Goal: Transaction & Acquisition: Purchase product/service

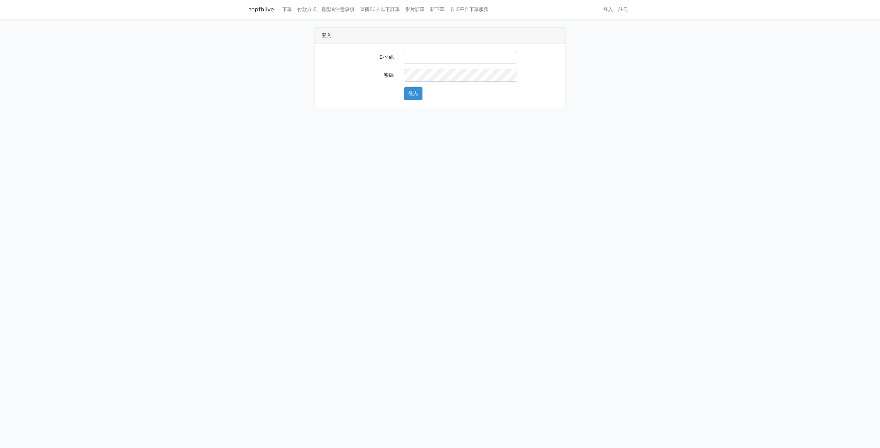
type input "michael_tseng@beurlux.com"
drag, startPoint x: 416, startPoint y: 91, endPoint x: 432, endPoint y: 85, distance: 17.1
click at [416, 91] on button "登入" at bounding box center [413, 93] width 19 height 13
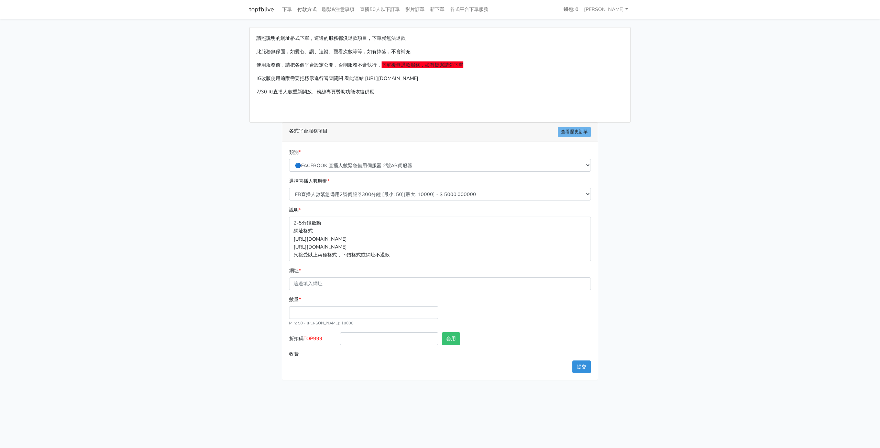
click at [305, 9] on link "付款方式" at bounding box center [306, 9] width 25 height 13
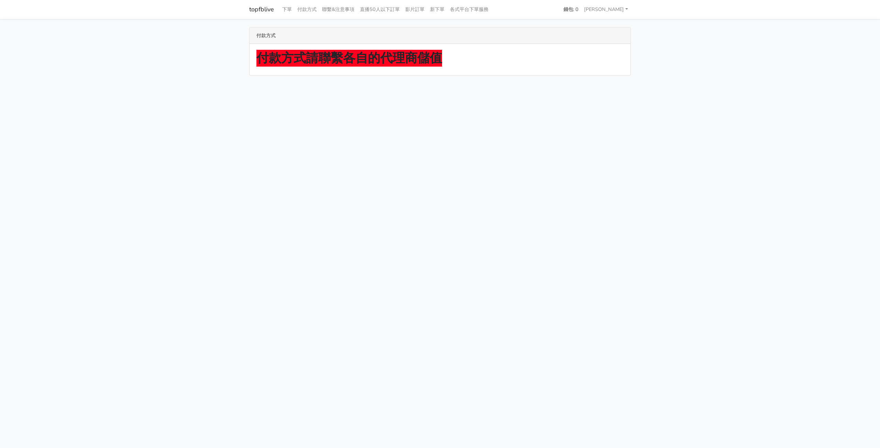
click at [301, 57] on strong "付款方式請聯繫各自的代理商儲值" at bounding box center [349, 58] width 186 height 17
click at [285, 8] on link "下單" at bounding box center [286, 9] width 15 height 13
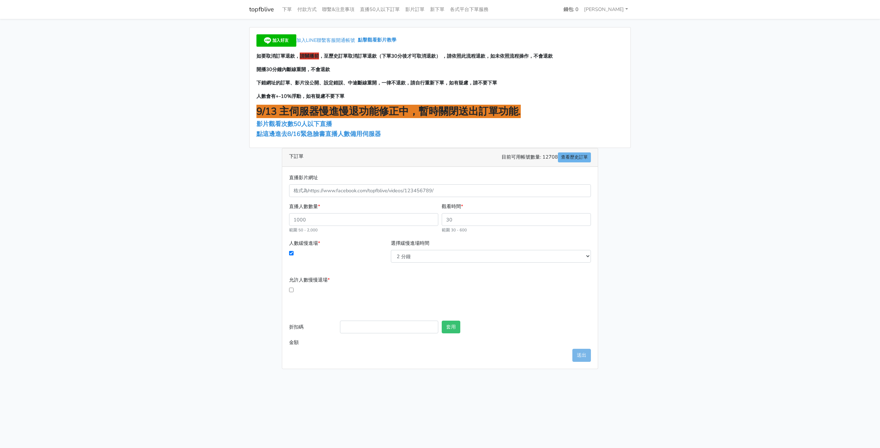
click at [637, 245] on main "加入LINE聯繫客服開通帳號 點擊觀看影片教學 如要取消訂單退款， 請關播前 ，至歷史訂單取消訂單退款（下單30分後才可取消退款） ，請依照此流程退款，如未依…" at bounding box center [440, 198] width 880 height 358
click at [643, 153] on main "加入LINE聯繫客服開通帳號 點擊觀看影片教學 如要取消訂單退款， 請關播前 ，至歷史訂單取消訂單退款（下單30分後才可取消退款） ，請依照此流程退款，如未依…" at bounding box center [440, 198] width 880 height 358
click at [727, 159] on main "加入LINE聯繫客服開通帳號 點擊觀看影片教學 如要取消訂單退款， 請關播前 ，至歷史訂單取消訂單退款（下單30分後才可取消退款） ，請依照此流程退款，如未依…" at bounding box center [440, 198] width 880 height 358
drag, startPoint x: 354, startPoint y: 55, endPoint x: 476, endPoint y: 65, distance: 122.4
click at [476, 65] on div "加入LINE聯繫客服開通帳號 點擊觀看影片教學 如要取消訂單退款， 請關播前 ，至歷史訂單取消訂單退款（下單30分後才可取消退款） ，請依照此流程退款，如未依…" at bounding box center [439, 87] width 381 height 120
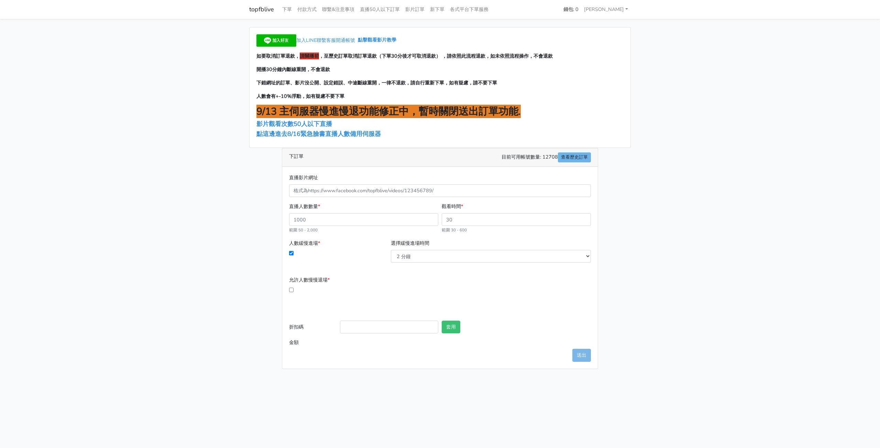
click at [266, 83] on span "下錯網址的訂單、影片沒公開、設定錯誤、中途斷線重開，一律不退款，請自行重新下單，如有疑慮，請不要下單" at bounding box center [376, 82] width 241 height 7
drag, startPoint x: 256, startPoint y: 83, endPoint x: 359, endPoint y: 93, distance: 102.9
click at [359, 93] on div "加入LINE聯繫客服開通帳號 點擊觀看影片教學 如要取消訂單退款， 請關播前 ，至歷史訂單取消訂單退款（下單30分後才可取消退款） ，請依照此流程退款，如未依…" at bounding box center [439, 87] width 381 height 120
click at [331, 126] on span "50人以下直播" at bounding box center [312, 124] width 38 height 8
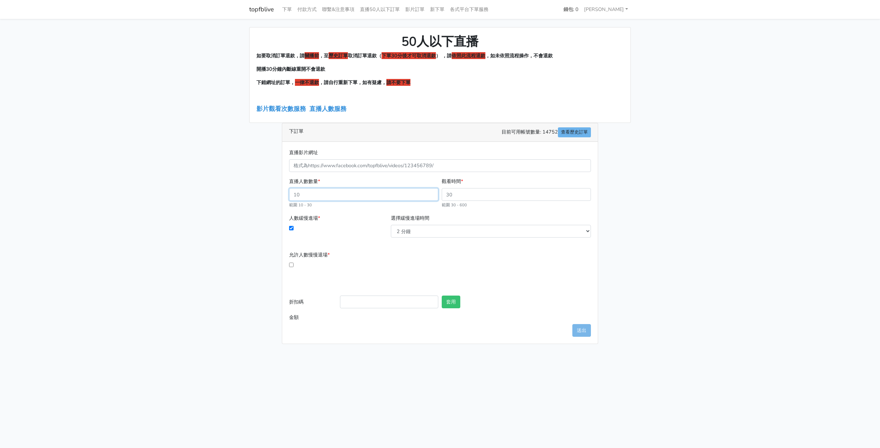
click at [342, 195] on input "直播人數數量 *" at bounding box center [363, 194] width 149 height 13
click at [332, 111] on link "直播人數服務" at bounding box center [327, 109] width 37 height 8
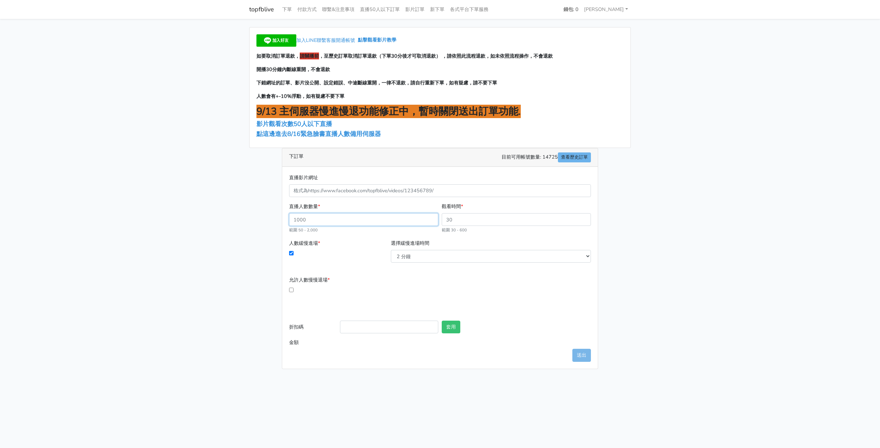
click at [340, 218] on input "直播人數數量 *" at bounding box center [363, 219] width 149 height 13
type input "5"
type input "150"
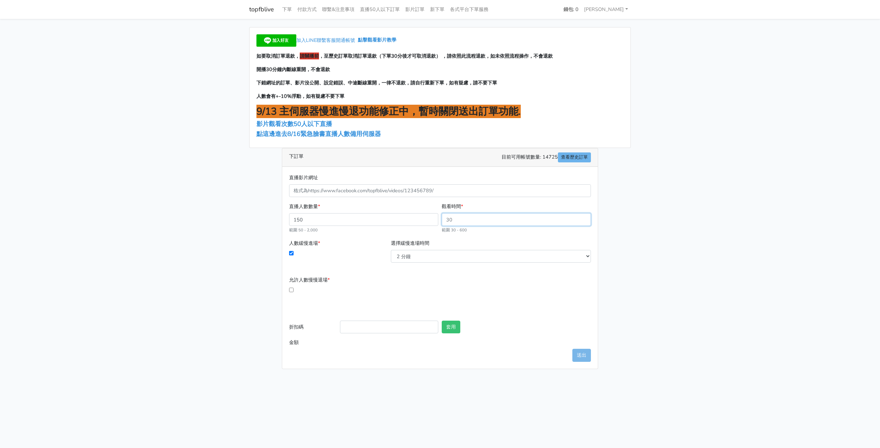
click at [489, 219] on input "觀看時間 *" at bounding box center [516, 219] width 149 height 13
click at [492, 219] on input "350" at bounding box center [516, 219] width 149 height 13
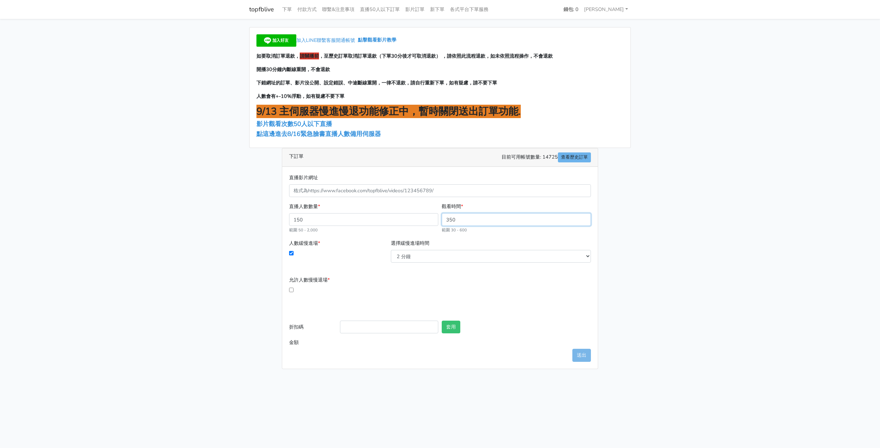
click at [492, 219] on input "350" at bounding box center [516, 219] width 149 height 13
type input "180"
type input "729.000"
click at [500, 235] on div "直播人數數量 * 150 範圍 50 - 2,000 觀看時間 * 180 範圍 30 - 600" at bounding box center [439, 221] width 305 height 37
click at [305, 9] on link "付款方式" at bounding box center [306, 9] width 25 height 13
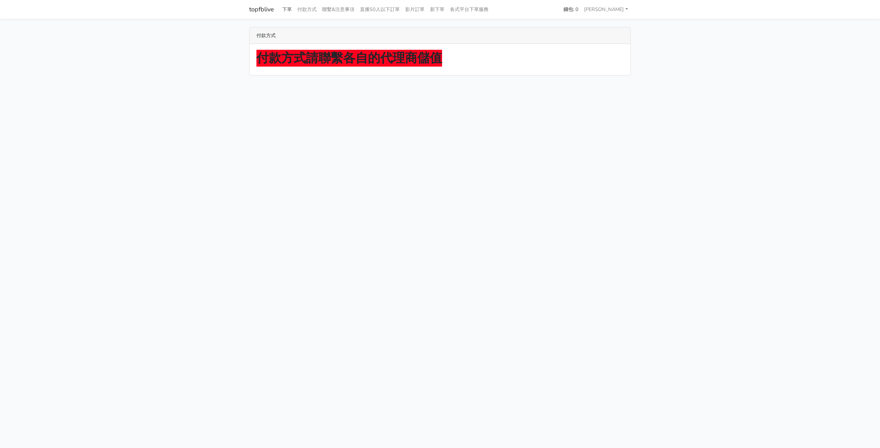
click at [285, 10] on link "下單" at bounding box center [286, 9] width 15 height 13
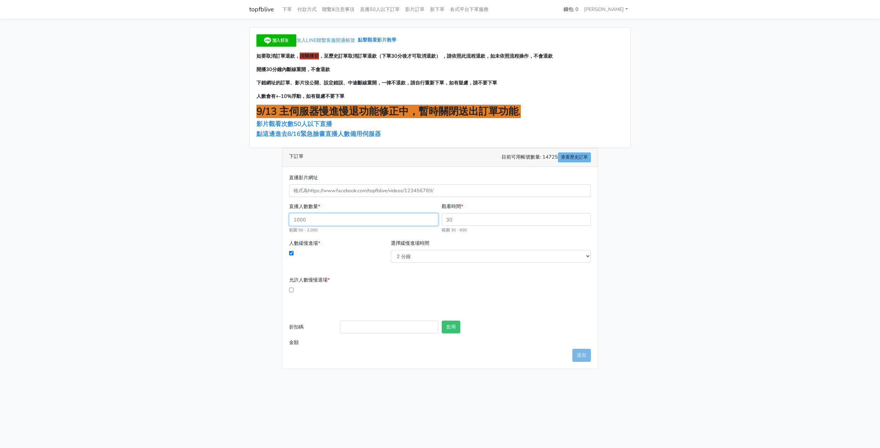
click at [359, 220] on input "直播人數數量 *" at bounding box center [363, 219] width 149 height 13
click at [358, 220] on input "直播人數數量 *" at bounding box center [363, 219] width 149 height 13
click at [533, 268] on form "直播影片網址 直播人數數量 * 範圍 50 - 2,000 觀看時間 * 範圍 30 - 600 人數緩慢進場 * 選擇緩慢進場時間 2 分鐘 3 分鐘 *" at bounding box center [440, 262] width 302 height 176
click at [403, 325] on input "折扣碼" at bounding box center [389, 327] width 98 height 13
type input "top999"
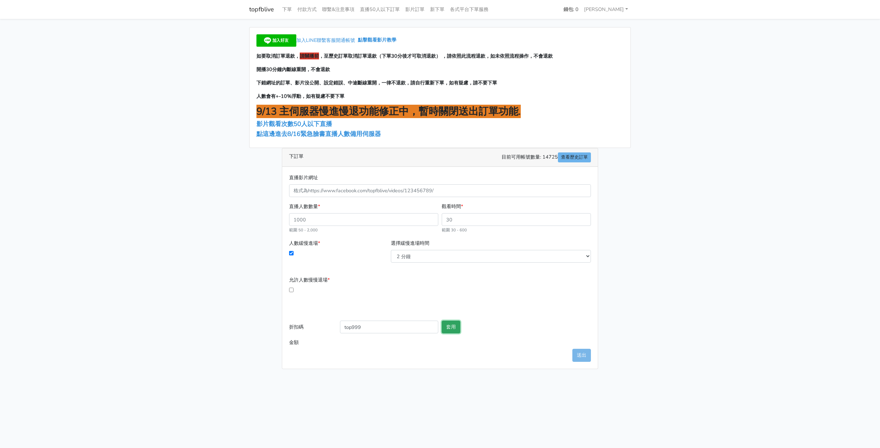
click at [452, 327] on button "套用" at bounding box center [451, 327] width 19 height 13
type input "套用失敗"
click at [585, 155] on link "查看歷史訂單" at bounding box center [574, 158] width 33 height 10
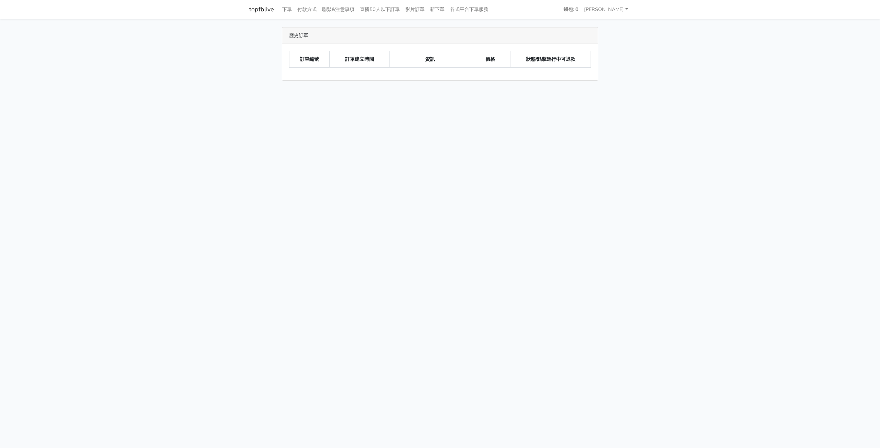
click at [257, 10] on link "topfblive" at bounding box center [261, 9] width 25 height 13
click at [482, 11] on link "各式平台下單服務" at bounding box center [469, 9] width 44 height 13
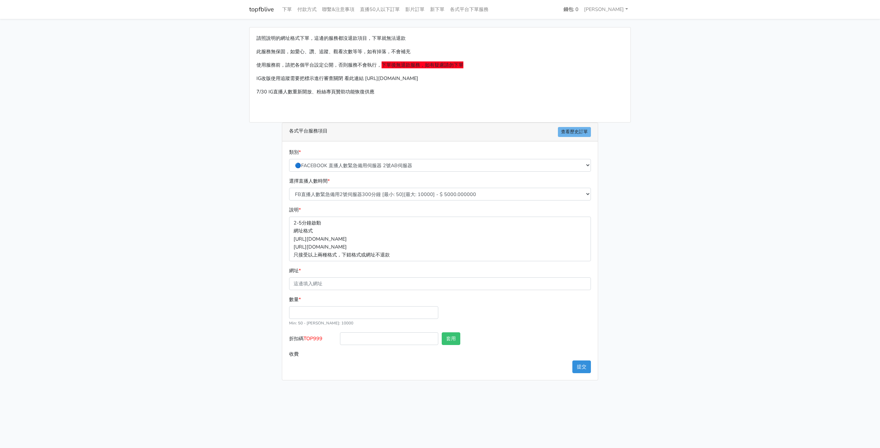
drag, startPoint x: 658, startPoint y: 133, endPoint x: 652, endPoint y: 120, distance: 14.8
click at [658, 133] on main "請照說明的網址格式下單，這邊的服務都沒退款項目，下單就無法退款 此服務無保固，如愛心、讚、追蹤、觀看次數等等，如有掉落，不會補充 使用服務前，請把各個平台設定…" at bounding box center [440, 204] width 880 height 370
click at [617, 9] on link "[PERSON_NAME]" at bounding box center [605, 9] width 49 height 13
click at [699, 46] on main "請照說明的網址格式下單，這邊的服務都沒退款項目，下單就無法退款 此服務無保固，如愛心、讚、追蹤、觀看次數等等，如有掉落，不會補充 使用服務前，請把各個平台設定…" at bounding box center [440, 204] width 880 height 370
click at [635, 263] on div "請照說明的網址格式下單，這邊的服務都沒退款項目，下單就無法退款 此服務無保固，如愛心、讚、追蹤、觀看次數等等，如有掉落，不會補充 使用服務前，請把各個平台設定…" at bounding box center [440, 204] width 392 height 354
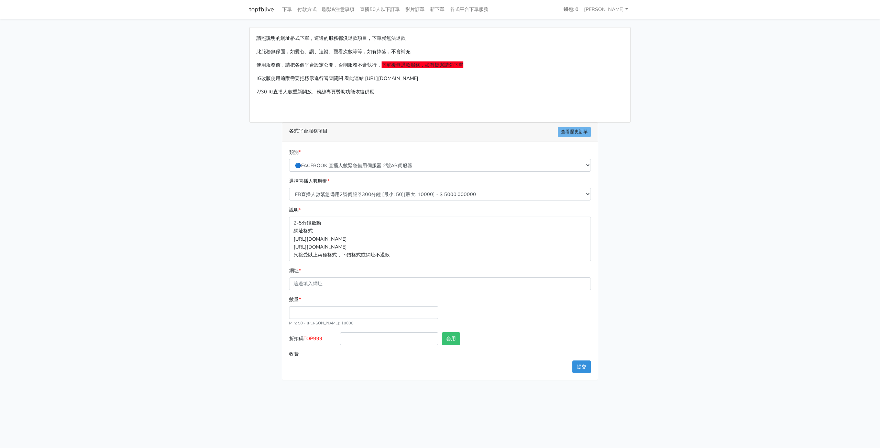
click at [328, 290] on form "類別 * 🔵FACEBOOK 直播人數緊急備用伺服器 2號AB伺服器 🔵FACEBOOK 網軍專用貼文留言 安全保密 🔵9/30 FACEBOOK 直播人數緩…" at bounding box center [440, 254] width 302 height 212
click at [330, 284] on input "網址 *" at bounding box center [440, 284] width 302 height 13
click at [320, 311] on input "數量 *" at bounding box center [363, 312] width 149 height 13
type input "150"
type input "750.000"
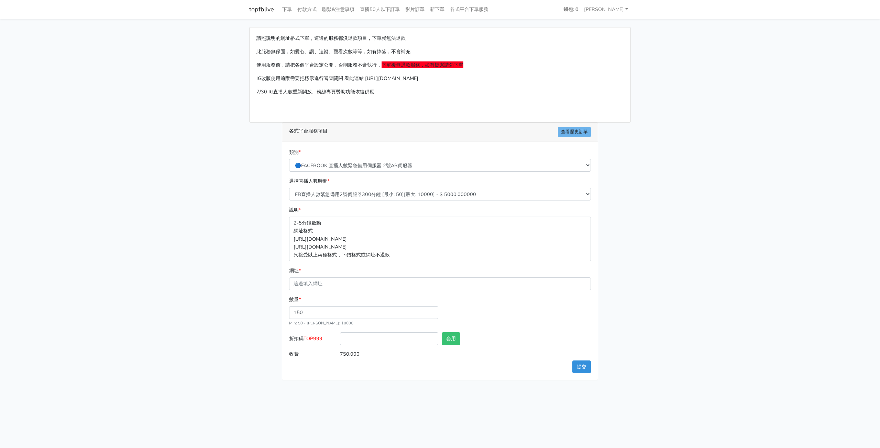
click at [538, 296] on div "數量 * 150 Min: 50 - [PERSON_NAME]: 10000" at bounding box center [439, 314] width 305 height 37
click at [406, 340] on input "折扣碼 TOP999" at bounding box center [389, 339] width 98 height 13
type input "TOP999"
click at [449, 338] on button "套用" at bounding box center [451, 339] width 19 height 13
type input "套用失敗"
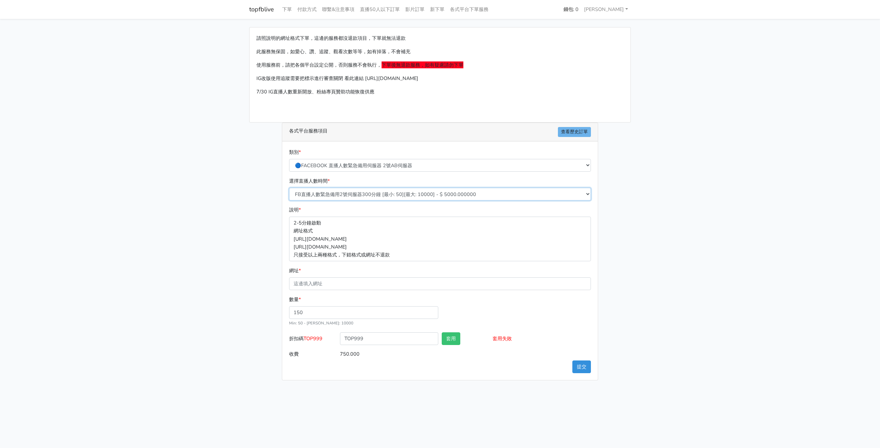
click at [350, 191] on select "FB直播人數緊急備用2號伺服器300分鐘 [最小: 50][最大: 10000] - $ 5000.000000 FB直播人數緊急備用2號伺服器60分鐘 [最…" at bounding box center [440, 194] width 302 height 13
select select "576"
click at [289, 188] on select "FB直播人數緊急備用2號伺服器300分鐘 [最小: 50][最大: 10000] - $ 5000.000000 FB直播人數緊急備用2號伺服器60分鐘 [最…" at bounding box center [440, 194] width 302 height 13
type input "375.000"
click at [414, 195] on select "FB直播人數緊急備用2號伺服器300分鐘 [最小: 50][最大: 10000] - $ 5000.000000 FB直播人數緊急備用2號伺服器60分鐘 [最…" at bounding box center [440, 194] width 302 height 13
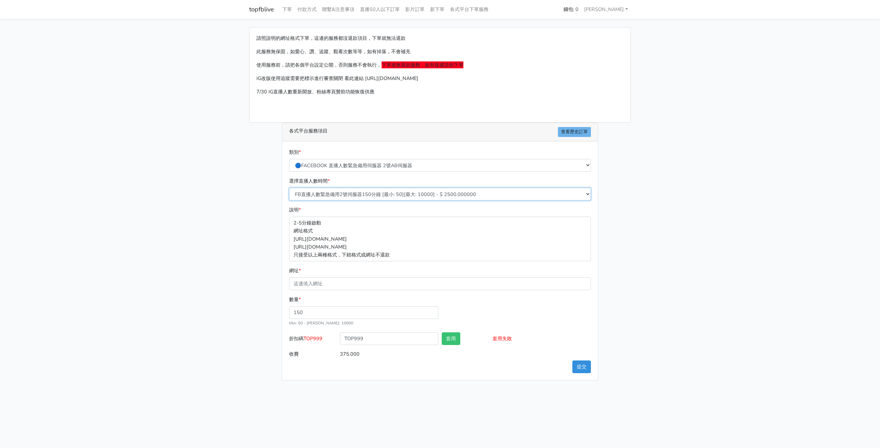
select select "577"
click at [289, 188] on select "FB直播人數緊急備用2號伺服器300分鐘 [最小: 50][最大: 10000] - $ 5000.000000 FB直播人數緊急備用2號伺服器60分鐘 [最…" at bounding box center [440, 194] width 302 height 13
type input "450.000"
click at [471, 193] on select "FB直播人數緊急備用2號伺服器300分鐘 [最小: 50][最大: 10000] - $ 5000.000000 FB直播人數緊急備用2號伺服器60分鐘 [最…" at bounding box center [440, 194] width 302 height 13
select select "576"
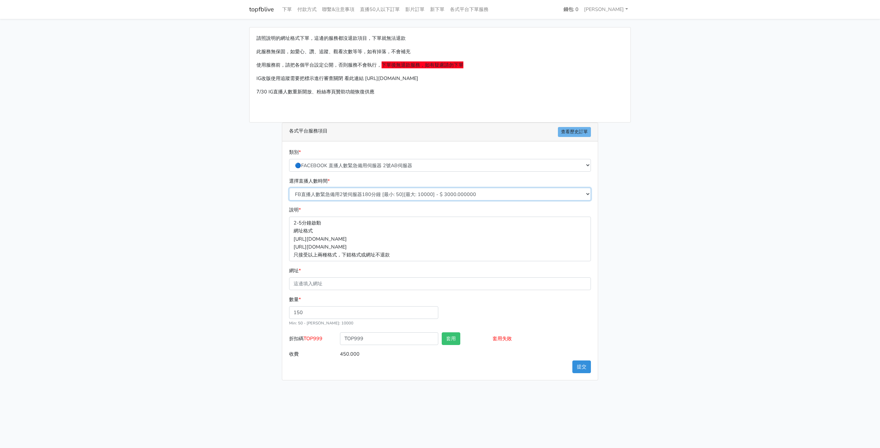
click at [289, 188] on select "FB直播人數緊急備用2號伺服器300分鐘 [最小: 50][最大: 10000] - $ 5000.000000 FB直播人數緊急備用2號伺服器60分鐘 [最…" at bounding box center [440, 194] width 302 height 13
type input "375.000"
click at [425, 194] on select "FB直播人數緊急備用2號伺服器300分鐘 [最小: 50][最大: 10000] - $ 5000.000000 FB直播人數緊急備用2號伺服器60分鐘 [最…" at bounding box center [440, 194] width 302 height 13
select select "577"
click at [289, 188] on select "FB直播人數緊急備用2號伺服器300分鐘 [最小: 50][最大: 10000] - $ 5000.000000 FB直播人數緊急備用2號伺服器60分鐘 [最…" at bounding box center [440, 194] width 302 height 13
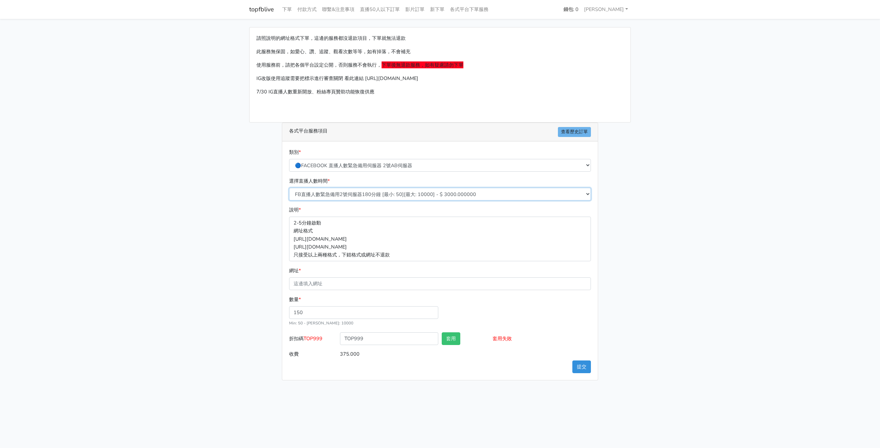
type input "450.000"
click at [401, 193] on select "FB直播人數緊急備用2號伺服器300分鐘 [最小: 50][最大: 10000] - $ 5000.000000 FB直播人數緊急備用2號伺服器60分鐘 [最…" at bounding box center [440, 194] width 302 height 13
select select "576"
click at [289, 188] on select "FB直播人數緊急備用2號伺服器300分鐘 [最小: 50][最大: 10000] - $ 5000.000000 FB直播人數緊急備用2號伺服器60分鐘 [最…" at bounding box center [440, 194] width 302 height 13
type input "375.000"
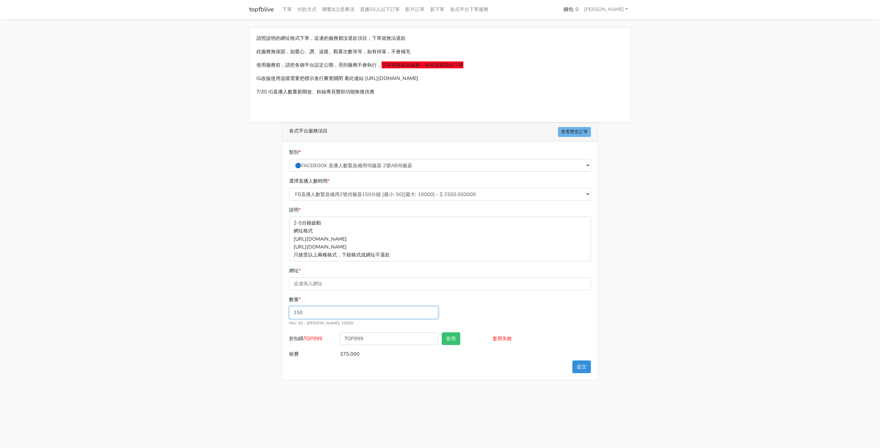
click at [333, 313] on input "150" at bounding box center [363, 312] width 149 height 13
type input "500"
type input "1250.000"
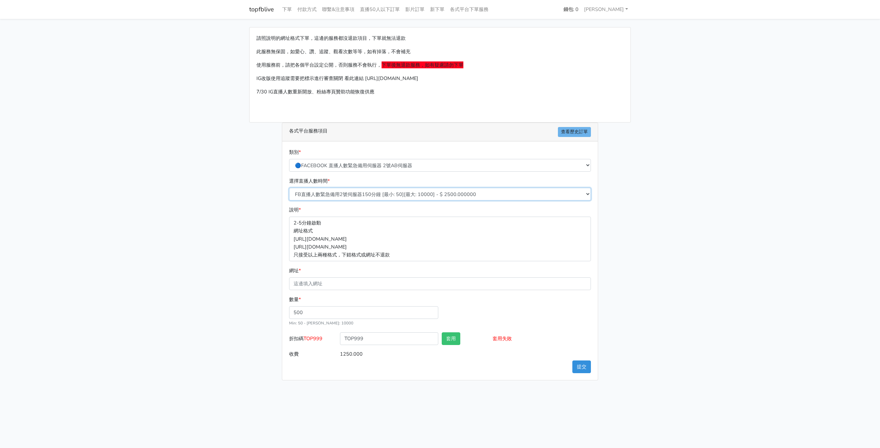
click at [429, 189] on select "FB直播人數緊急備用2號伺服器300分鐘 [最小: 50][最大: 10000] - $ 5000.000000 FB直播人數緊急備用2號伺服器60分鐘 [最…" at bounding box center [440, 194] width 302 height 13
click at [445, 160] on select "🔵FACEBOOK 直播人數緊急備用伺服器 2號AB伺服器 🔵FACEBOOK 網軍專用貼文留言 安全保密 🔵9/30 FACEBOOK 直播人數緩慢進場緩慢…" at bounding box center [440, 165] width 302 height 13
select select "🔵9/30 FACEBOOK 直播人數緩慢進場緩慢退場 台灣獨家"
click at [289, 159] on select "🔵FACEBOOK 直播人數緊急備用伺服器 2號AB伺服器 🔵FACEBOOK 網軍專用貼文留言 安全保密 🔵9/30 FACEBOOK 直播人數緩慢進場緩慢…" at bounding box center [440, 165] width 302 height 13
type input "350.000"
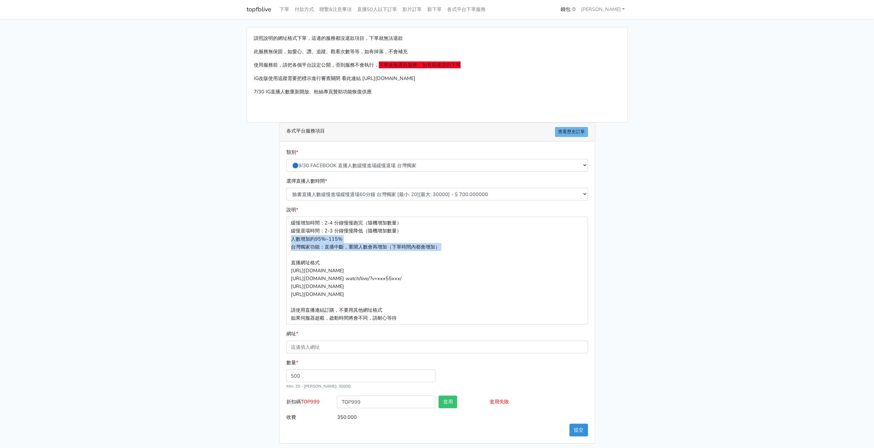
drag, startPoint x: 292, startPoint y: 239, endPoint x: 348, endPoint y: 252, distance: 57.5
click at [348, 252] on p "緩慢增加時間：2-4 分鐘慢慢跑完（隨機增加數量） 緩慢退場時間：2-3 分鐘慢慢降低（隨機增加數量） 人數增加約95%~115% 台灣獨家功能：直播中斷，重…" at bounding box center [438, 271] width 302 height 108
click at [318, 375] on input "500" at bounding box center [361, 376] width 149 height 13
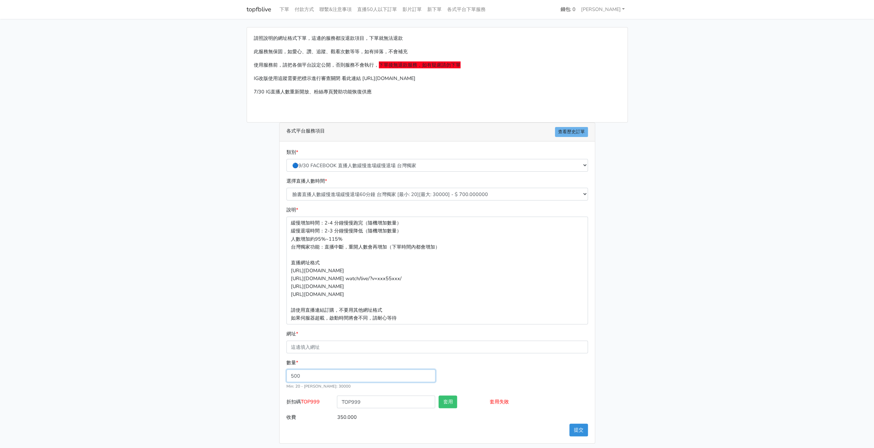
click at [318, 375] on input "500" at bounding box center [361, 376] width 149 height 13
click at [434, 195] on select "臉書直播人數緩慢進場緩慢退場60分鐘 台灣獨家 [最小: 20][最大: 30000] - $ 700.000000 臉書直播人數緩慢進場緩慢退場120分鐘 …" at bounding box center [438, 194] width 302 height 13
select select "558"
click at [287, 188] on select "臉書直播人數緩慢進場緩慢退場60分鐘 台灣獨家 [最小: 20][最大: 30000] - $ 700.000000 臉書直播人數緩慢進場緩慢退場120分鐘 …" at bounding box center [438, 194] width 302 height 13
type input "1050.000"
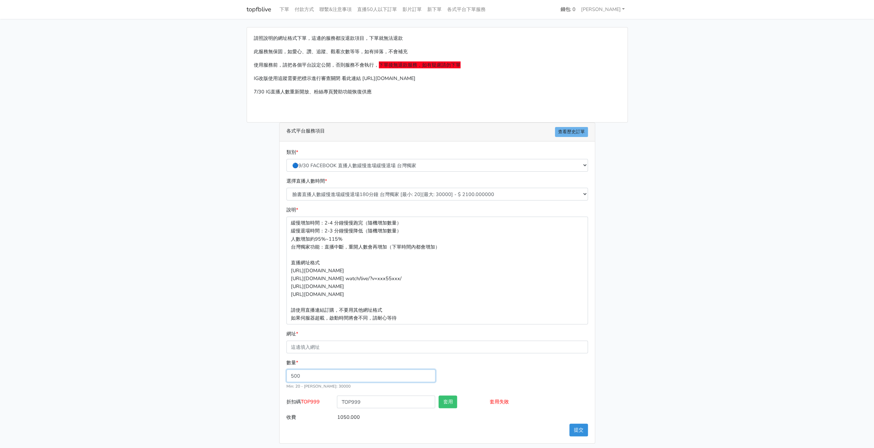
click at [319, 370] on input "500" at bounding box center [361, 376] width 149 height 13
type input "150"
type input "315.000"
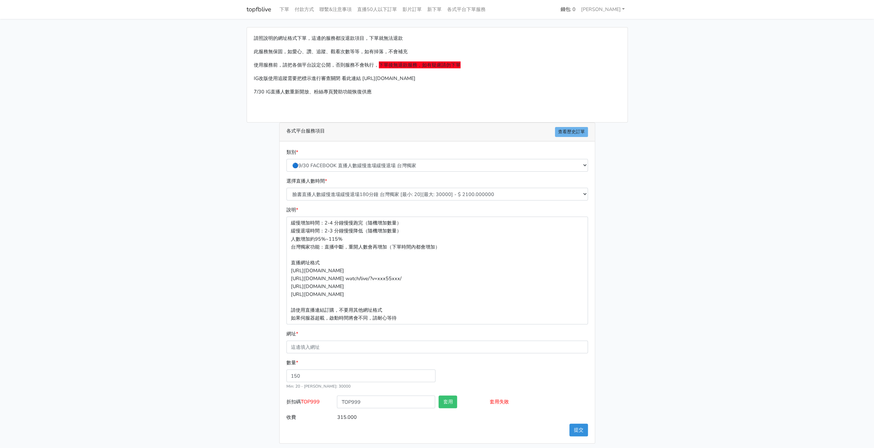
click at [499, 367] on div "數量 * 150 Min: 20 - [PERSON_NAME]: 30000" at bounding box center [437, 377] width 305 height 37
click at [383, 166] on select "🔵FACEBOOK 直播人數緊急備用伺服器 2號AB伺服器 🔵FACEBOOK 網軍專用貼文留言 安全保密 🔵9/30 FACEBOOK 直播人數緩慢進場緩慢…" at bounding box center [438, 165] width 302 height 13
drag, startPoint x: 745, startPoint y: 238, endPoint x: 735, endPoint y: 238, distance: 9.3
click at [745, 238] on main "請照說明的網址格式下單，這邊的服務都沒退款項目，下單就無法退款 此服務無保固，如愛心、讚、追蹤、觀看次數等等，如有掉落，不會補充 使用服務前，請把各個平台設定…" at bounding box center [437, 235] width 874 height 433
